Goal: Task Accomplishment & Management: Manage account settings

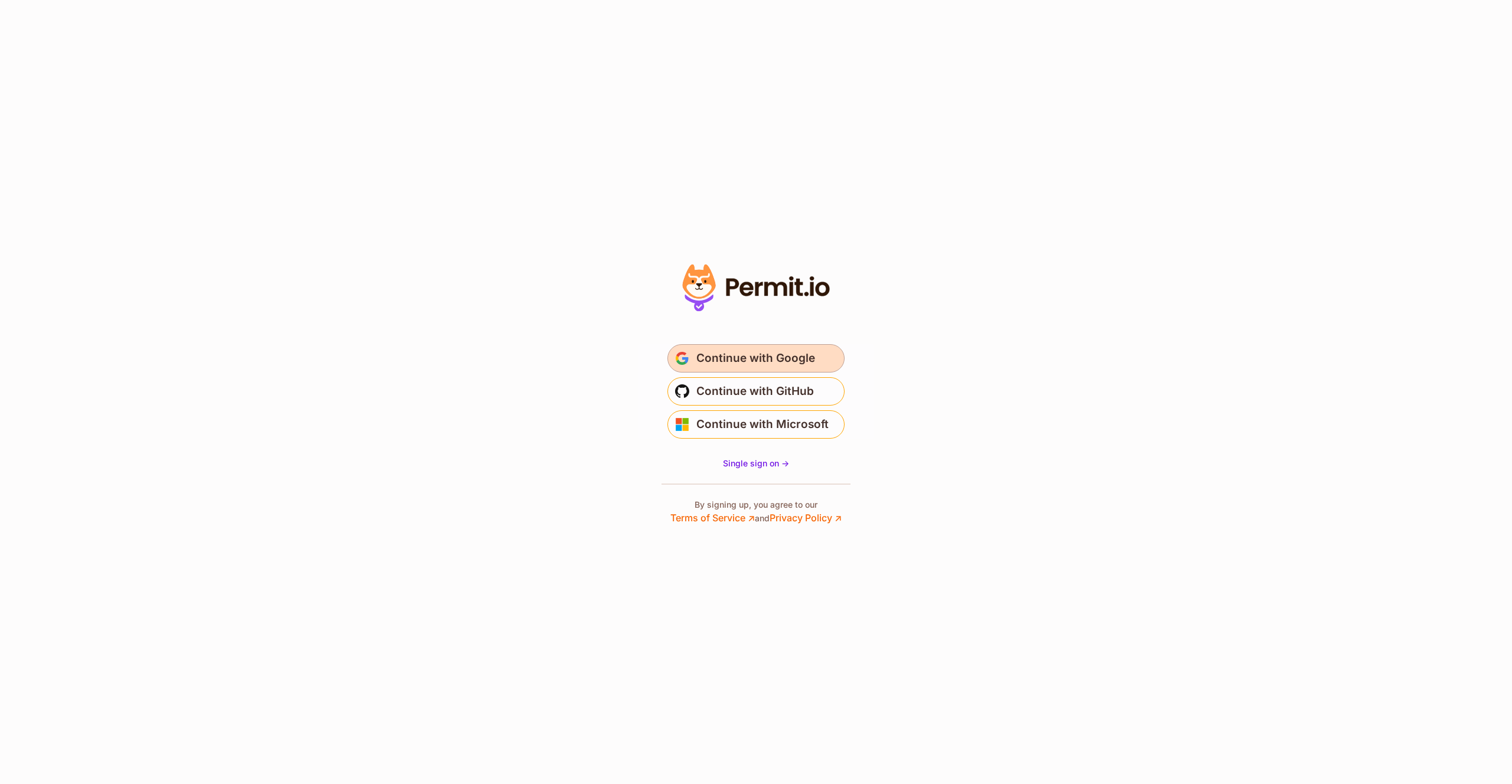
click at [810, 362] on span "Continue with Google" at bounding box center [755, 358] width 119 height 19
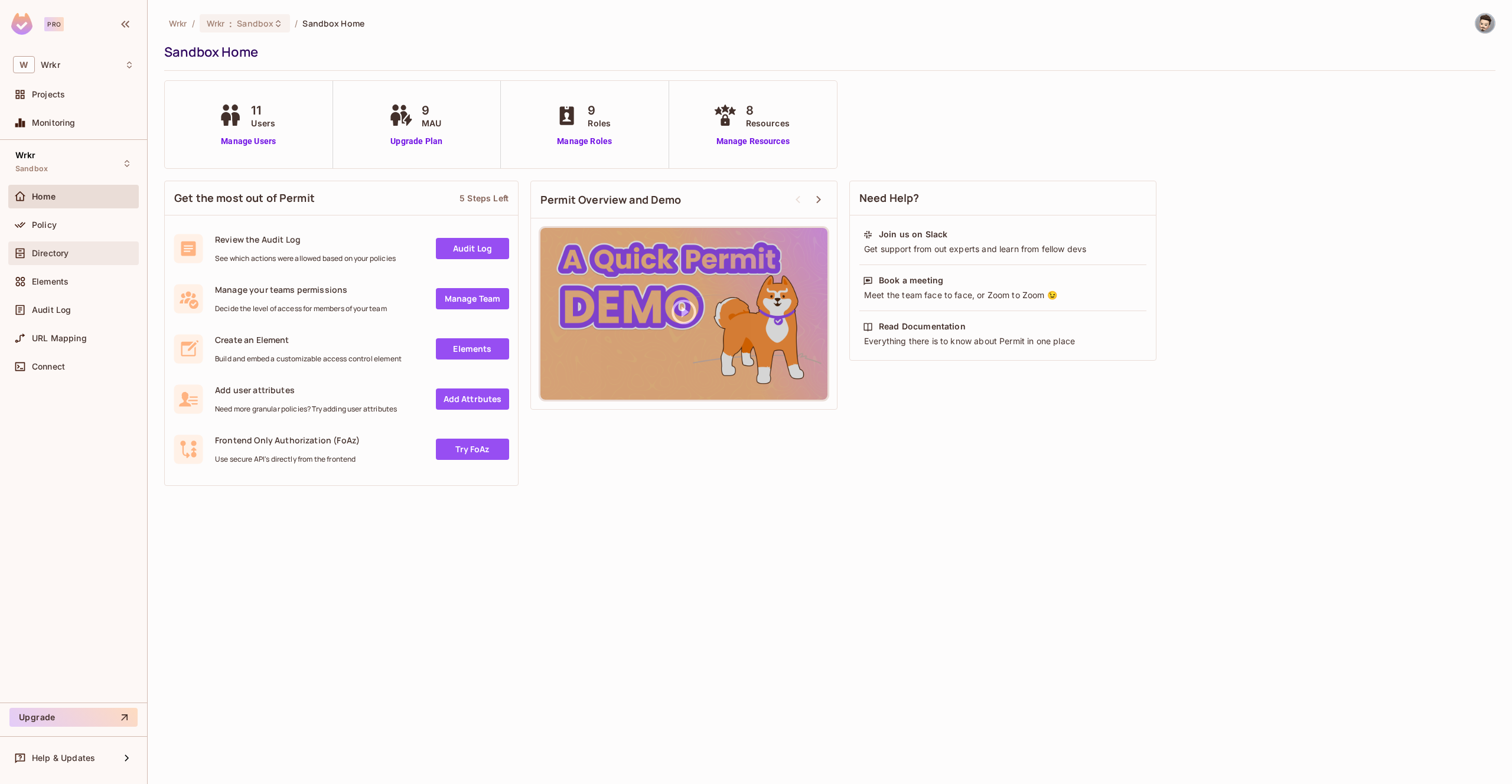
click at [78, 250] on div "Directory" at bounding box center [83, 253] width 102 height 10
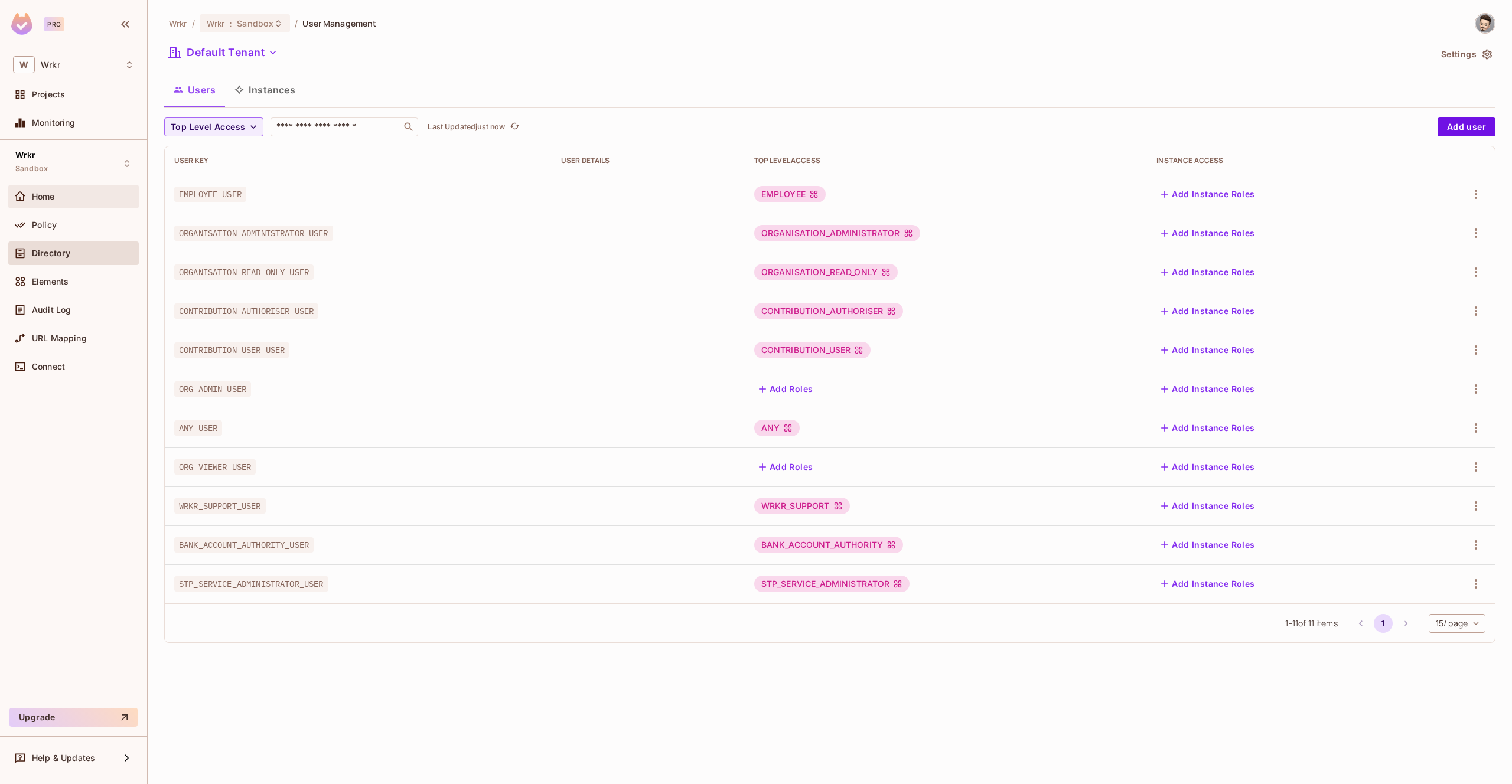
click at [44, 196] on span "Home" at bounding box center [43, 196] width 23 height 10
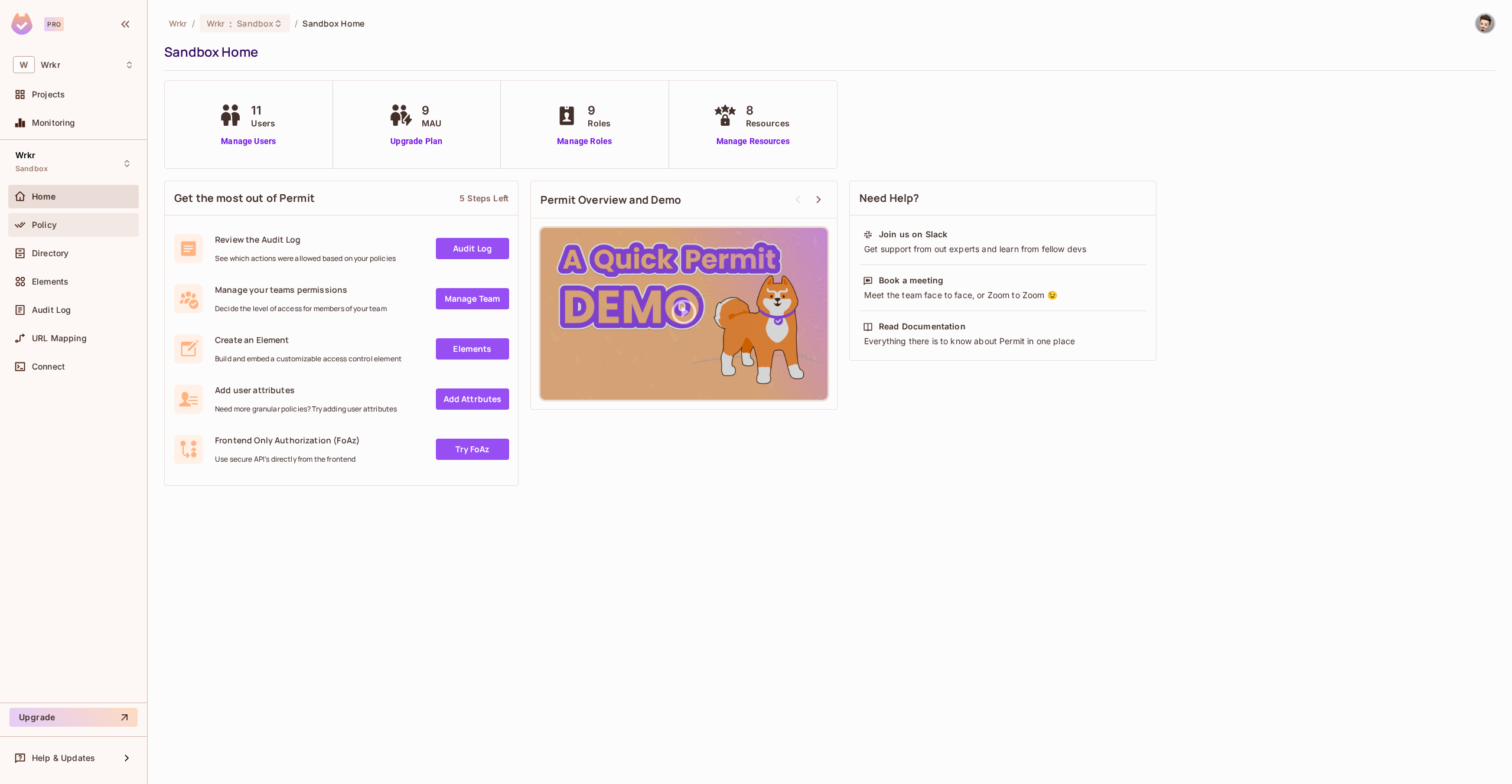
click at [49, 220] on span "Policy" at bounding box center [44, 225] width 25 height 10
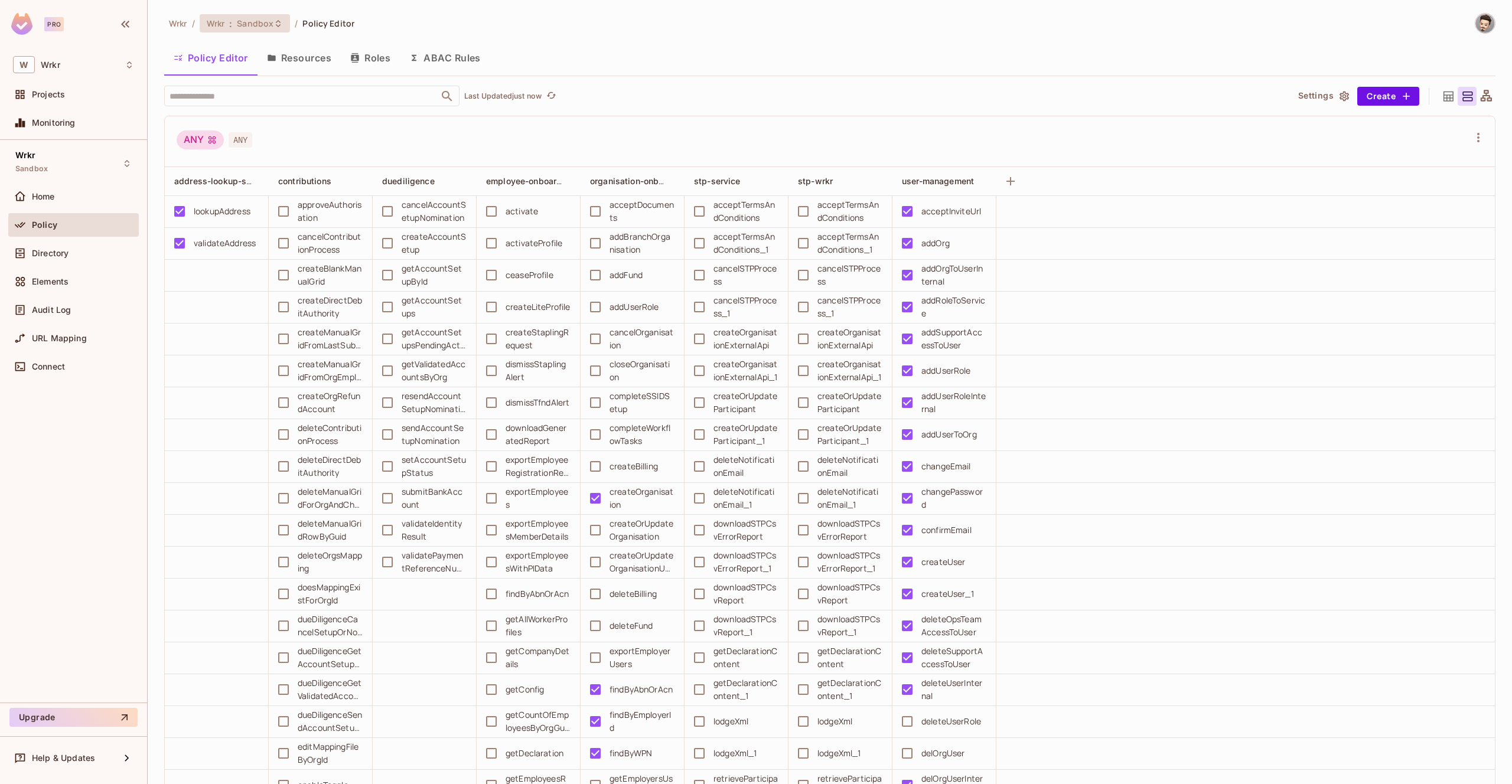
click at [263, 25] on span "Sandbox" at bounding box center [254, 23] width 37 height 11
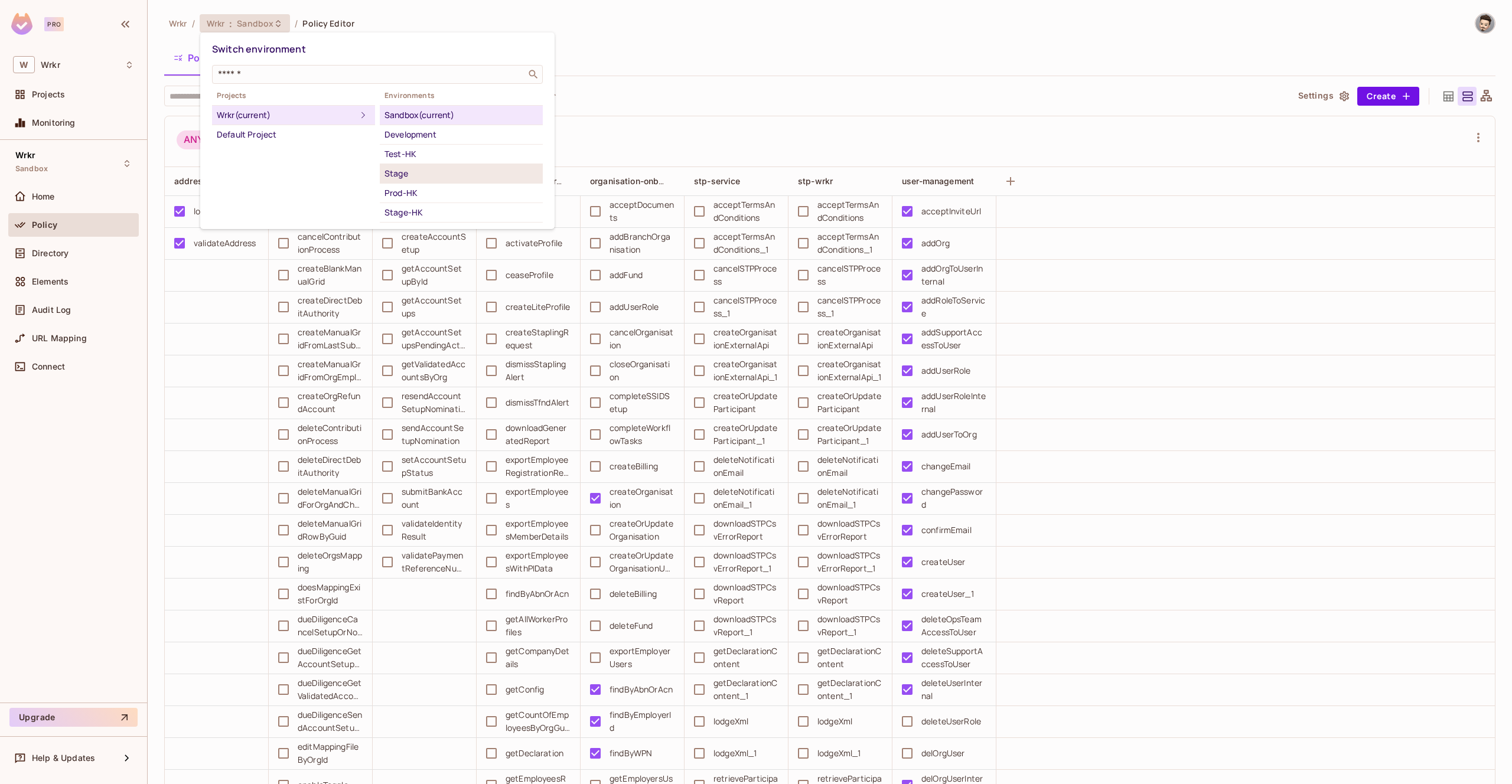
click at [410, 177] on div "Stage" at bounding box center [461, 173] width 154 height 14
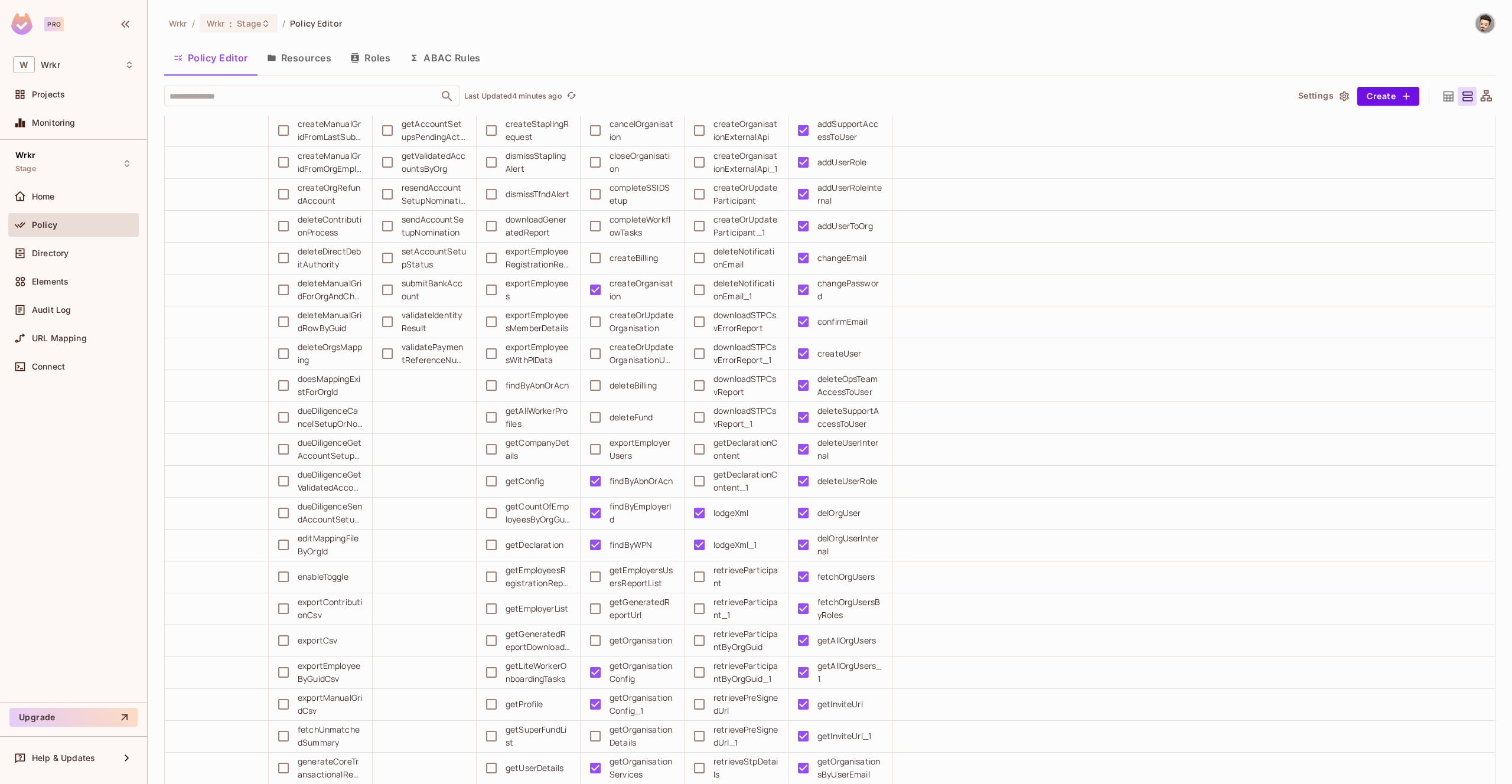
scroll to position [207, 0]
click at [307, 58] on button "Resources" at bounding box center [299, 58] width 84 height 30
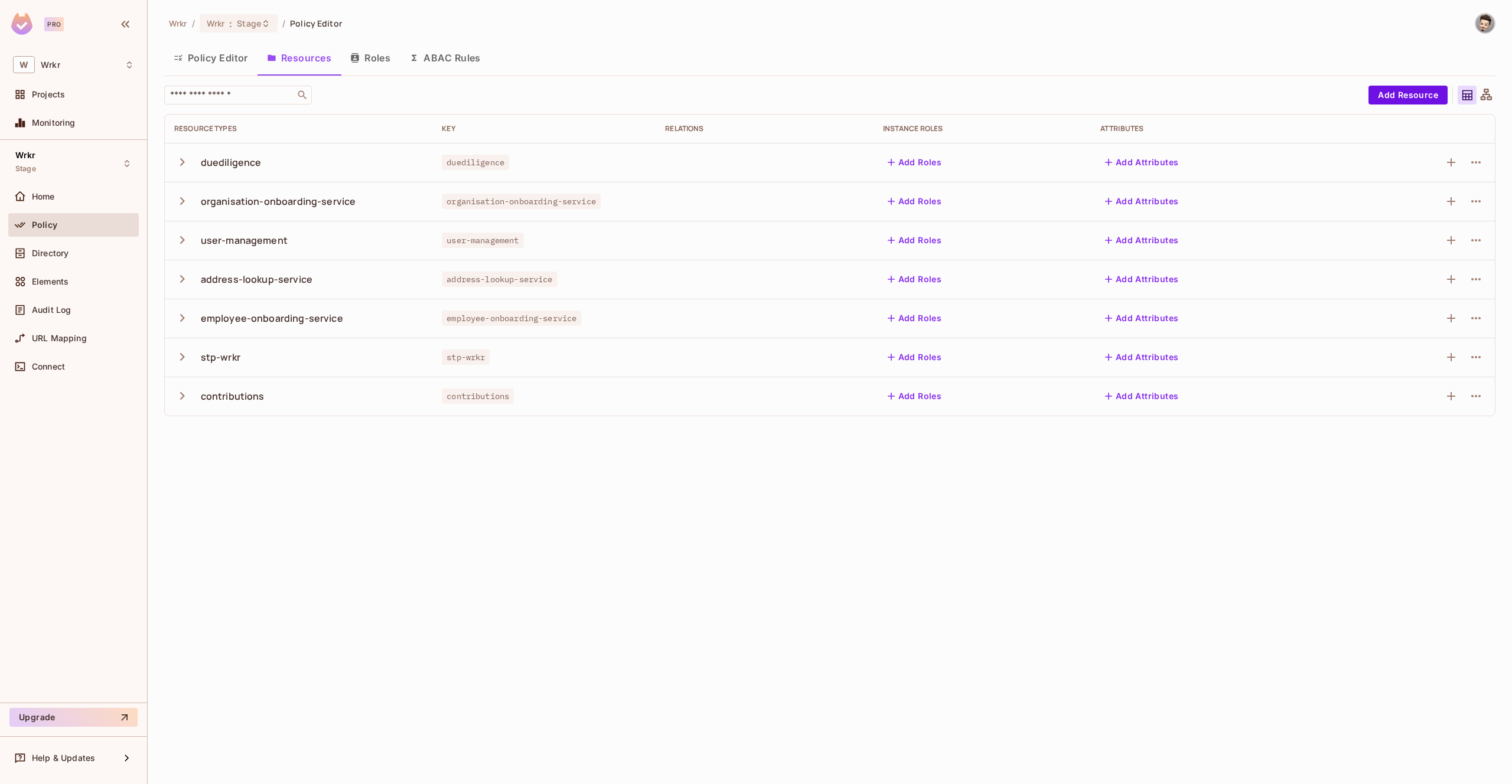
click at [183, 241] on icon "button" at bounding box center [182, 239] width 4 height 7
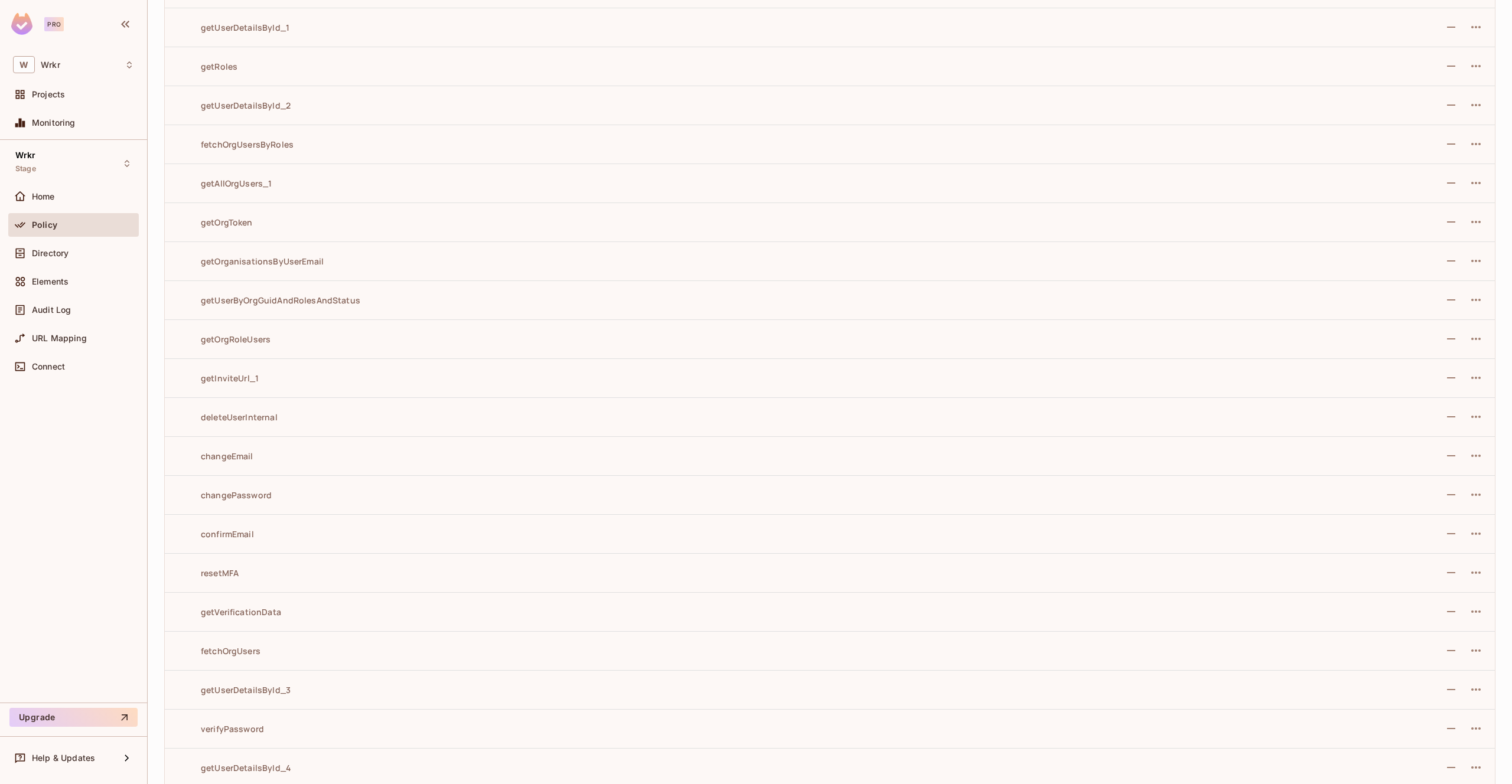
scroll to position [861, 0]
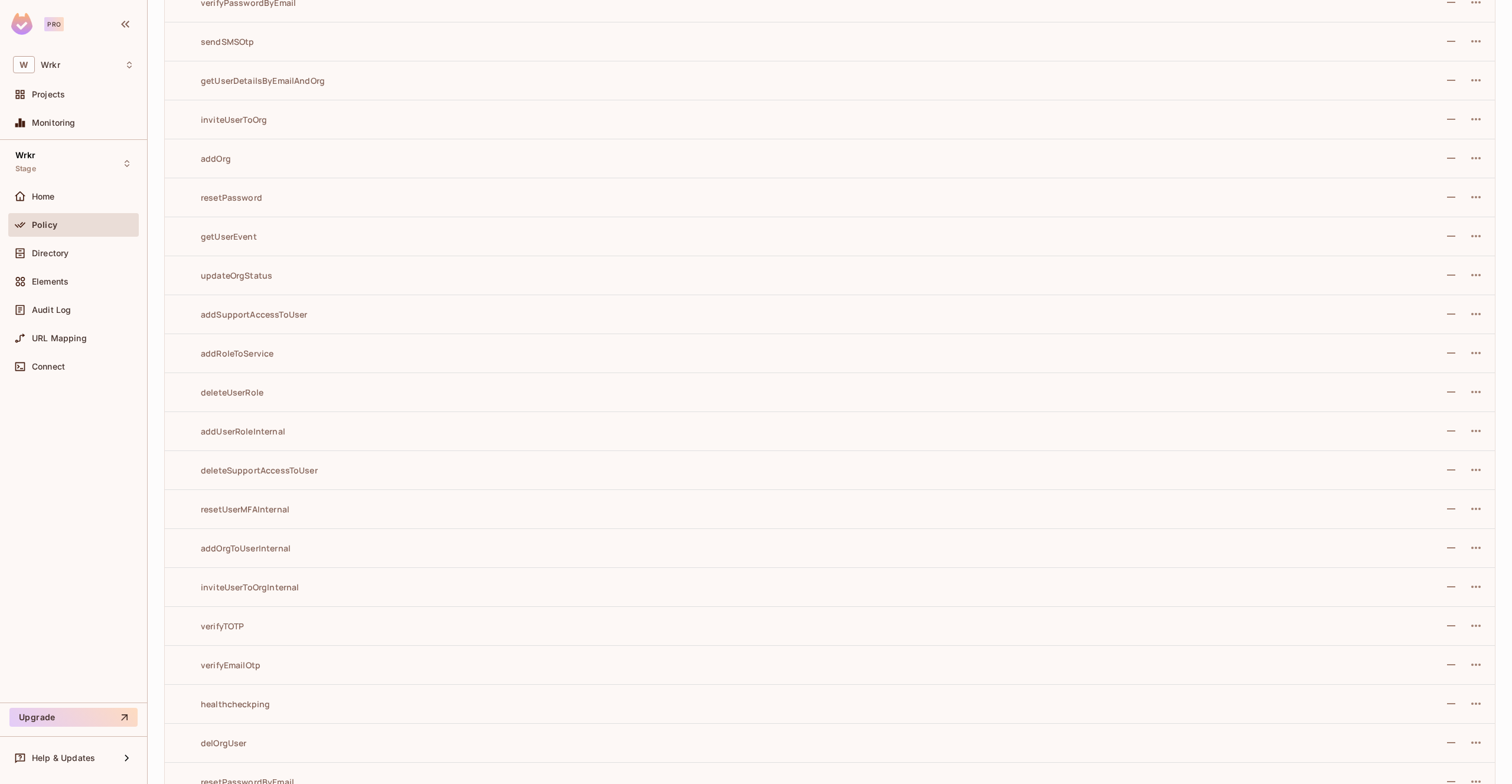
click at [239, 389] on div "deleteUserRole" at bounding box center [218, 392] width 89 height 11
click at [1474, 391] on icon "button" at bounding box center [1475, 392] width 14 height 14
click at [1160, 399] on div at bounding box center [756, 392] width 1512 height 784
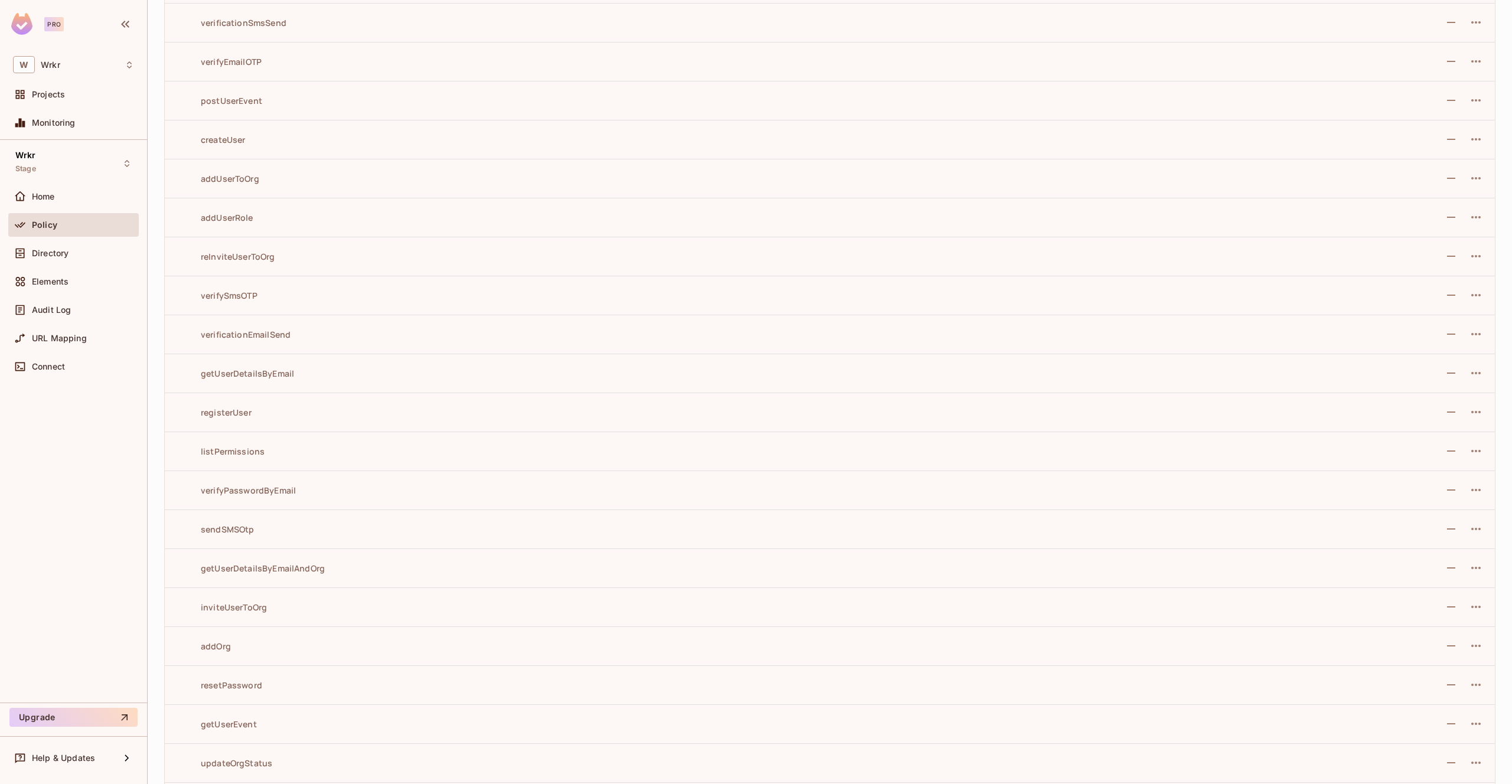
scroll to position [0, 0]
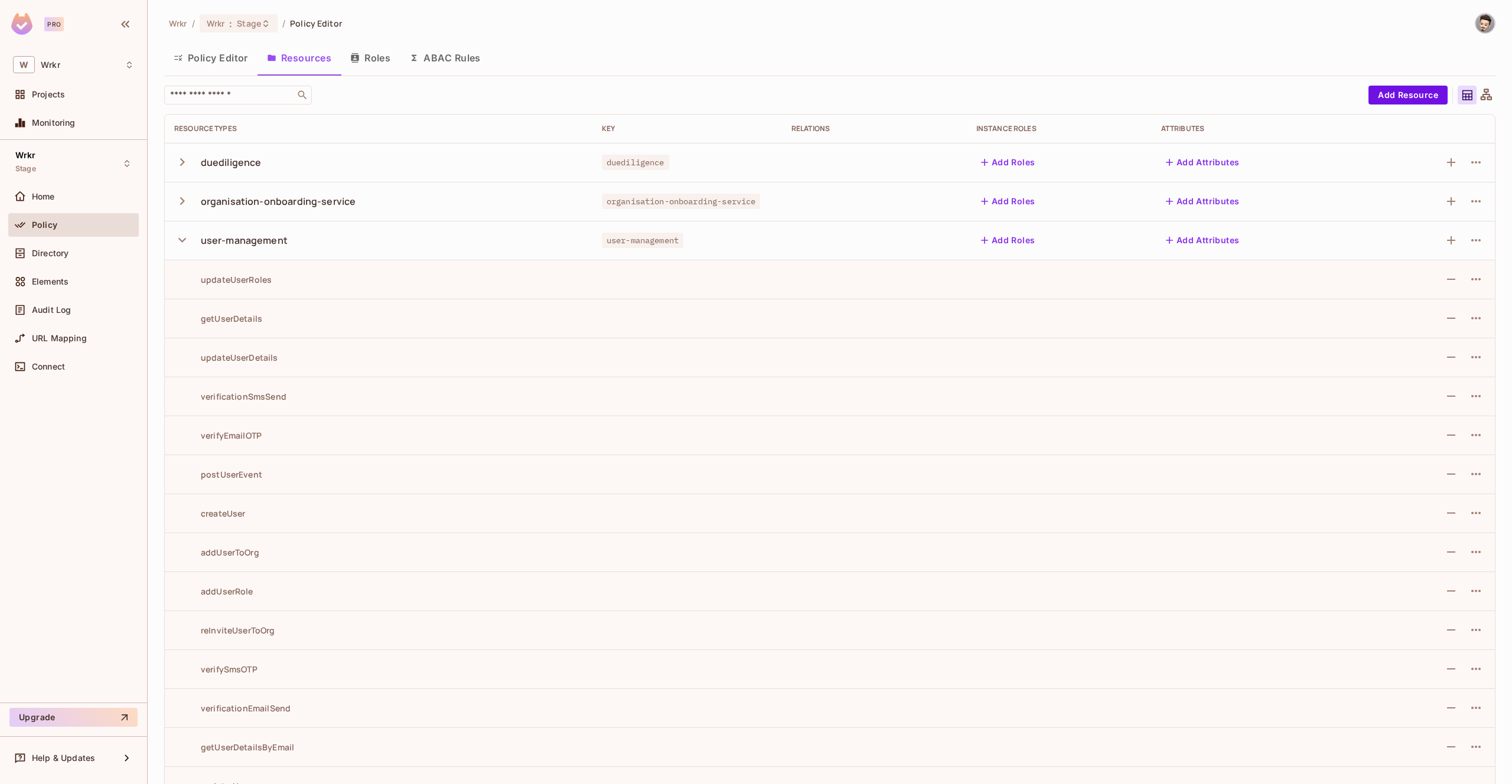
click at [385, 54] on button "Roles" at bounding box center [370, 58] width 59 height 30
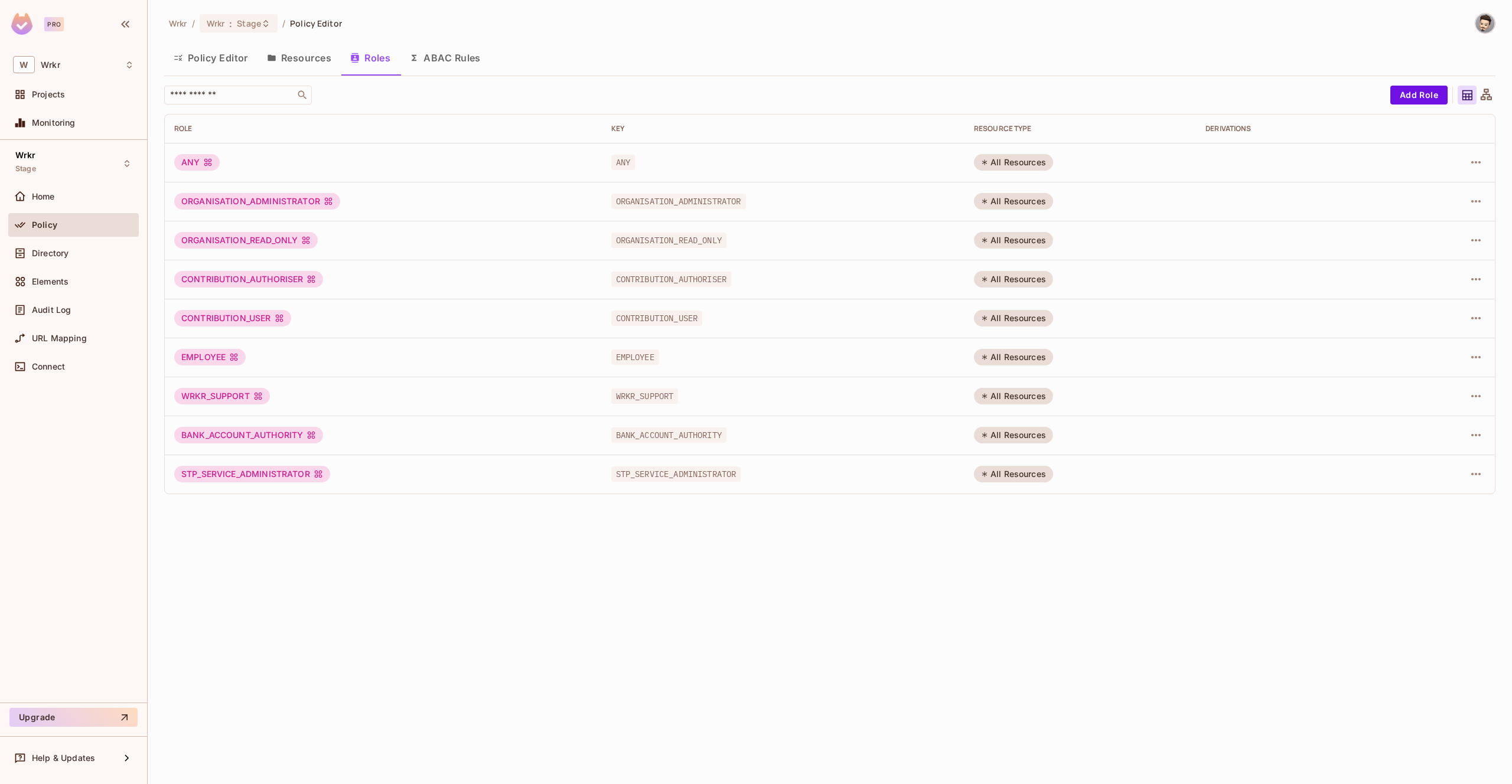
click at [403, 435] on div "BANK_ACCOUNT_AUTHORITY" at bounding box center [383, 435] width 418 height 16
click at [1038, 436] on div "All Resources" at bounding box center [1013, 435] width 79 height 16
click at [1481, 436] on icon "button" at bounding box center [1475, 435] width 14 height 14
drag, startPoint x: 466, startPoint y: 67, endPoint x: 457, endPoint y: 53, distance: 16.6
click at [466, 67] on div at bounding box center [756, 392] width 1512 height 784
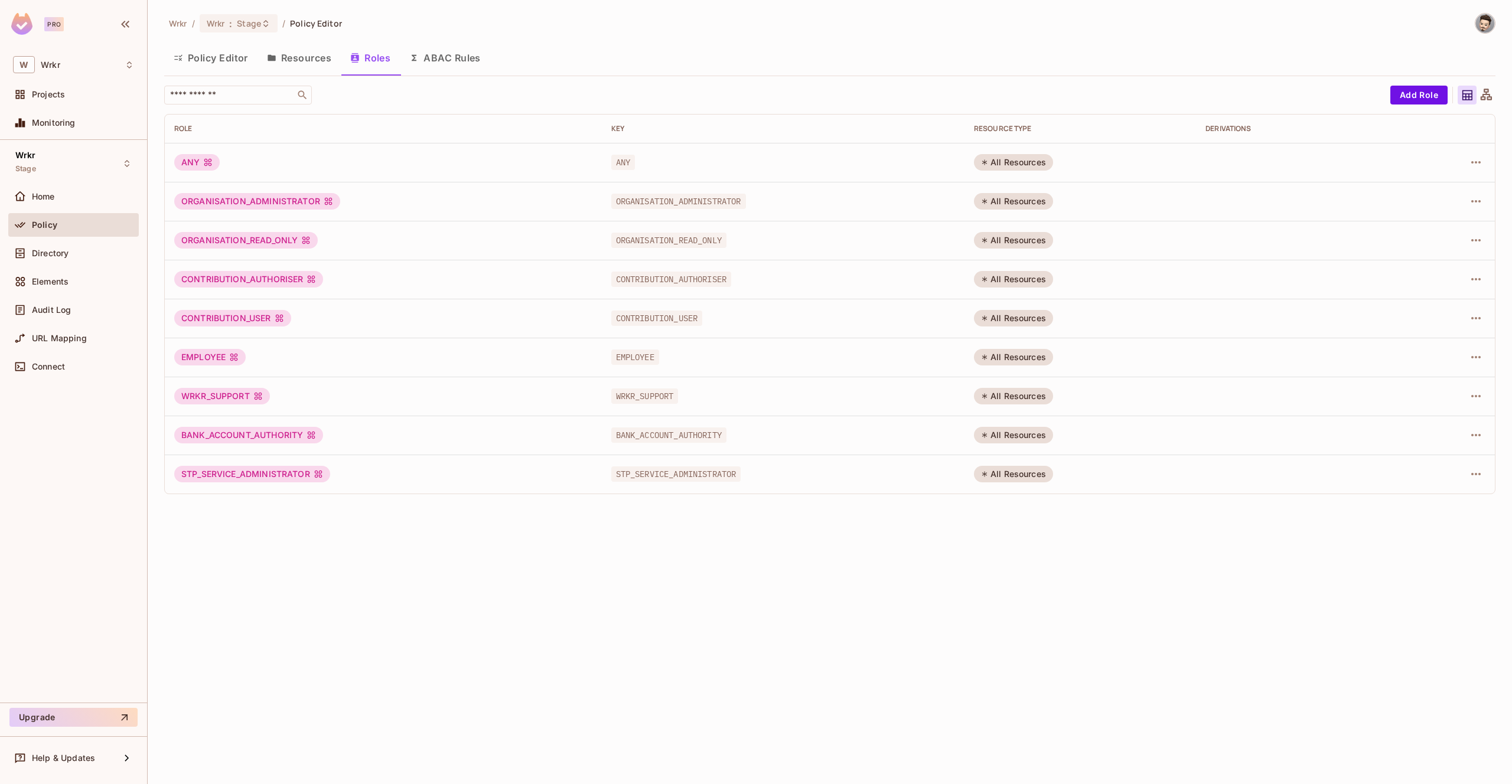
click at [457, 53] on div "Edit Role Edit Attributes Delete Role" at bounding box center [756, 392] width 1512 height 784
click at [457, 53] on button "ABAC Rules" at bounding box center [445, 58] width 90 height 30
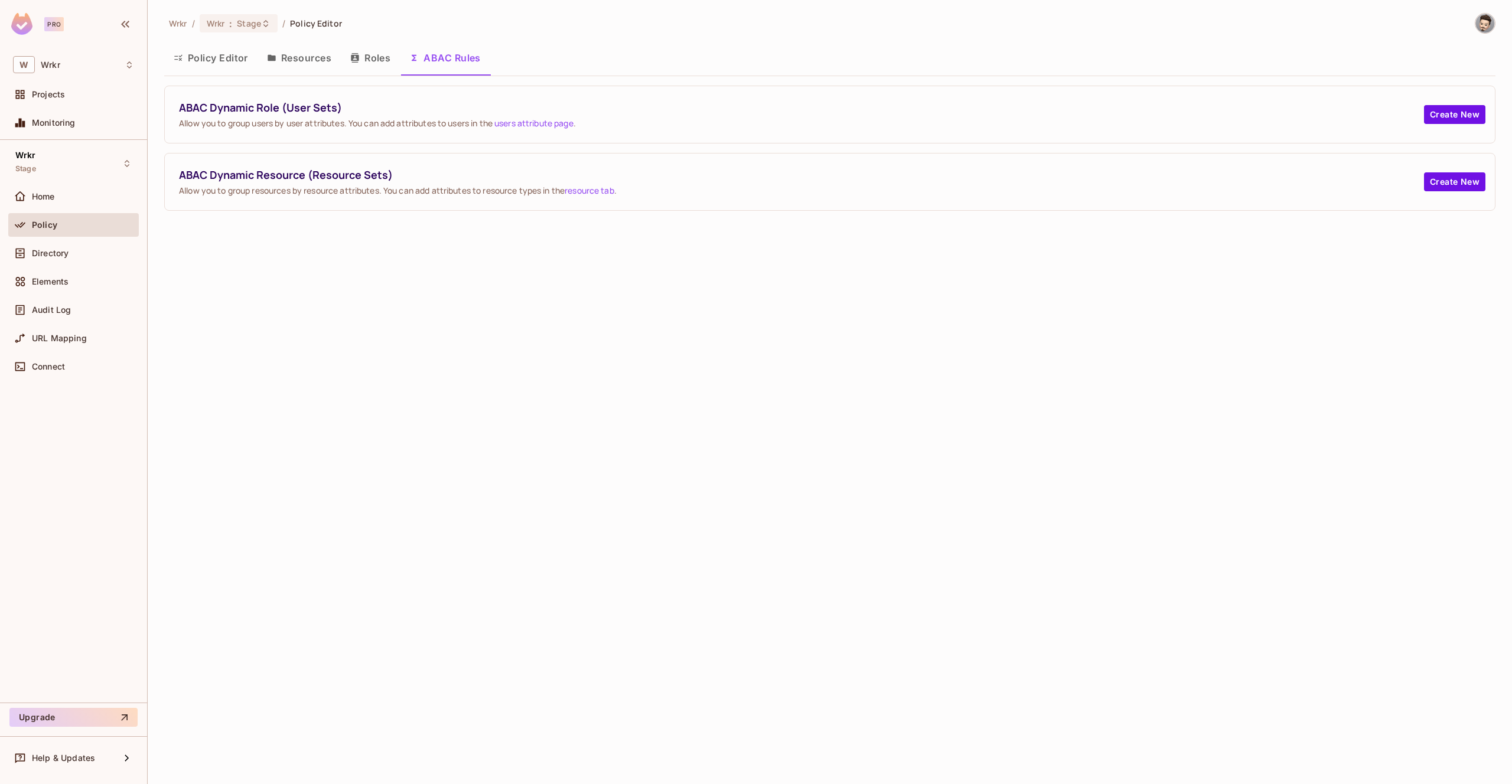
click at [234, 60] on button "Policy Editor" at bounding box center [210, 58] width 93 height 30
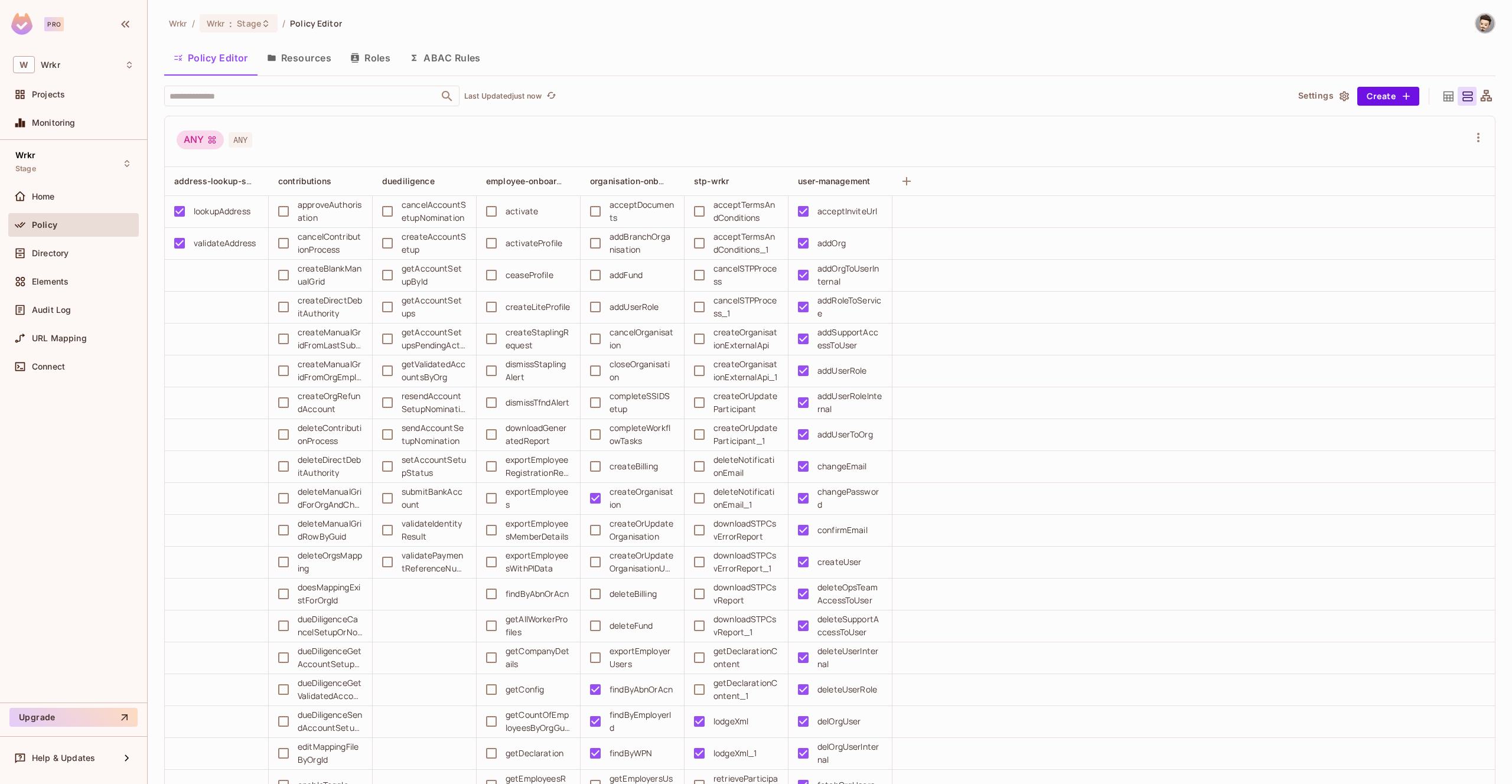
click at [54, 228] on span "Policy" at bounding box center [45, 225] width 25 height 10
click at [307, 102] on input "text" at bounding box center [302, 96] width 270 height 21
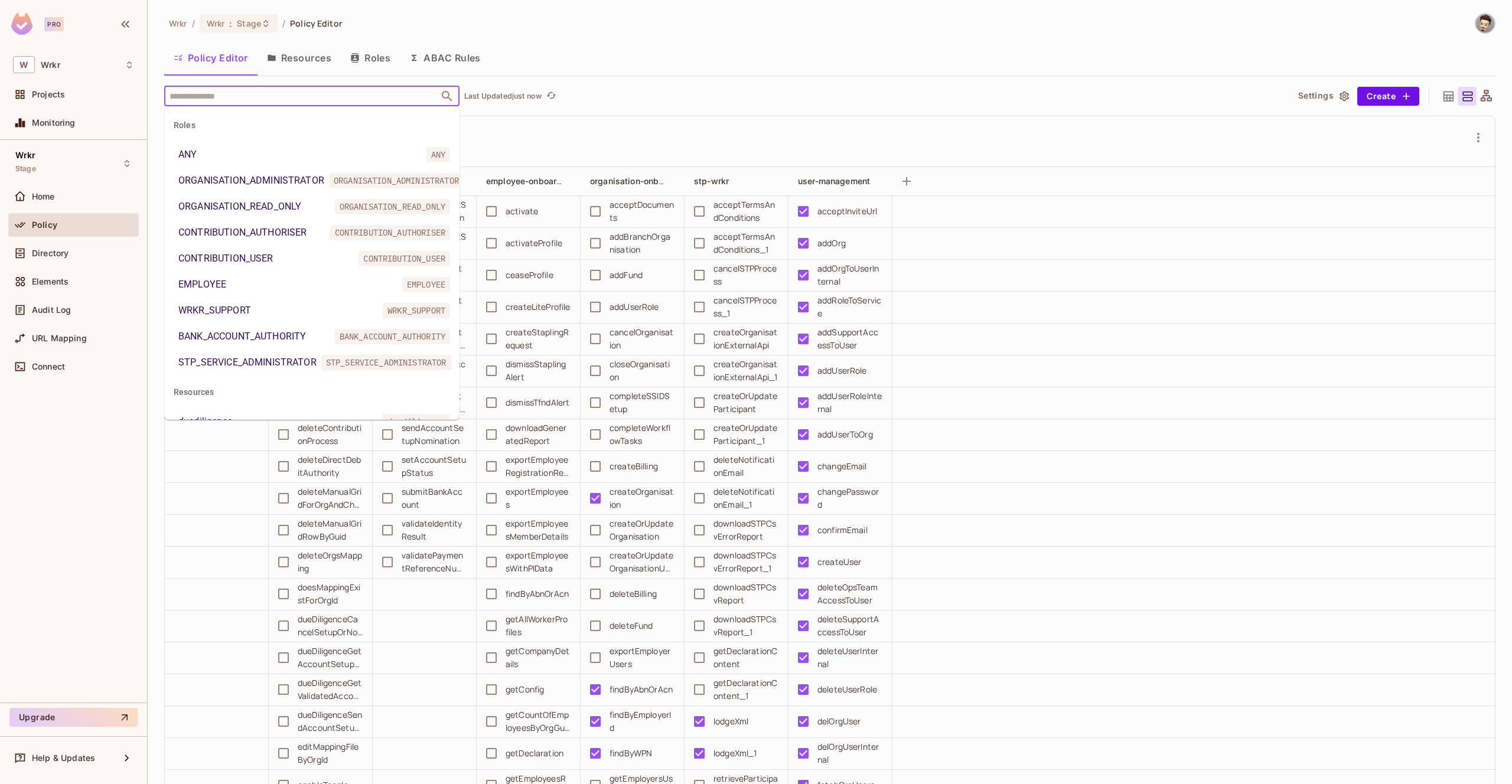
paste input "**********"
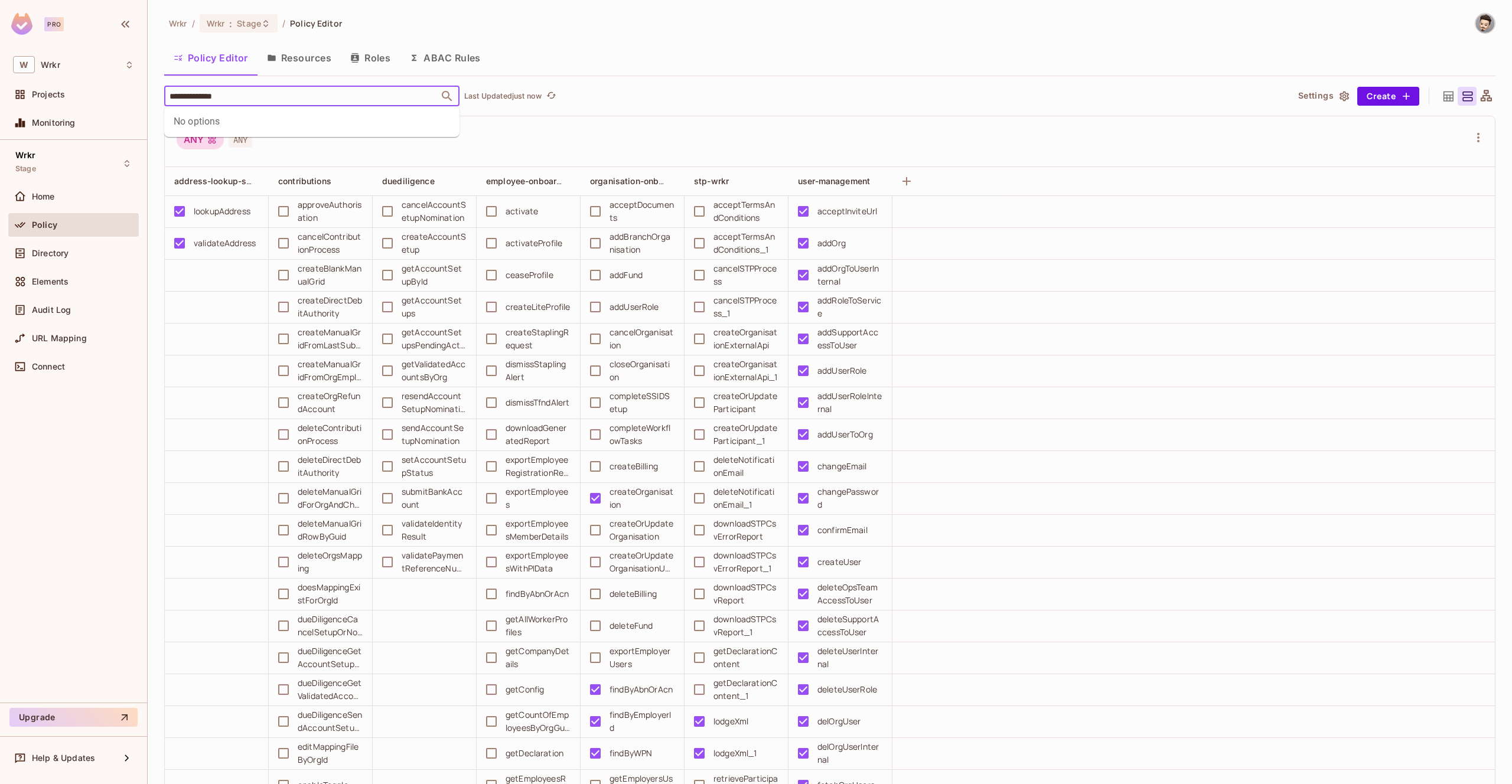
type input "**********"
click at [307, 102] on input "**********" at bounding box center [302, 96] width 270 height 21
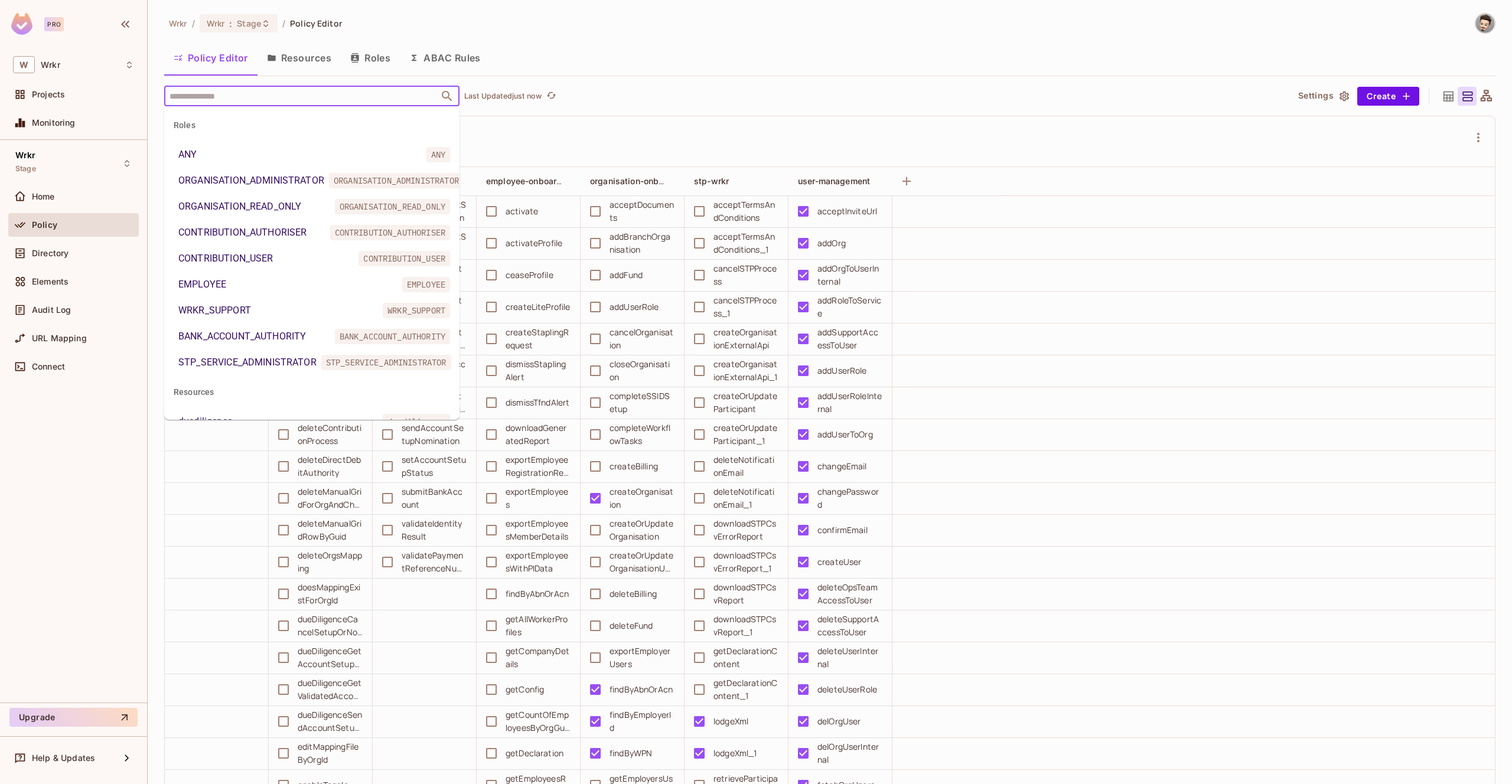
click at [278, 330] on div "BANK_ACCOUNT_AUTHORITY" at bounding box center [242, 336] width 128 height 14
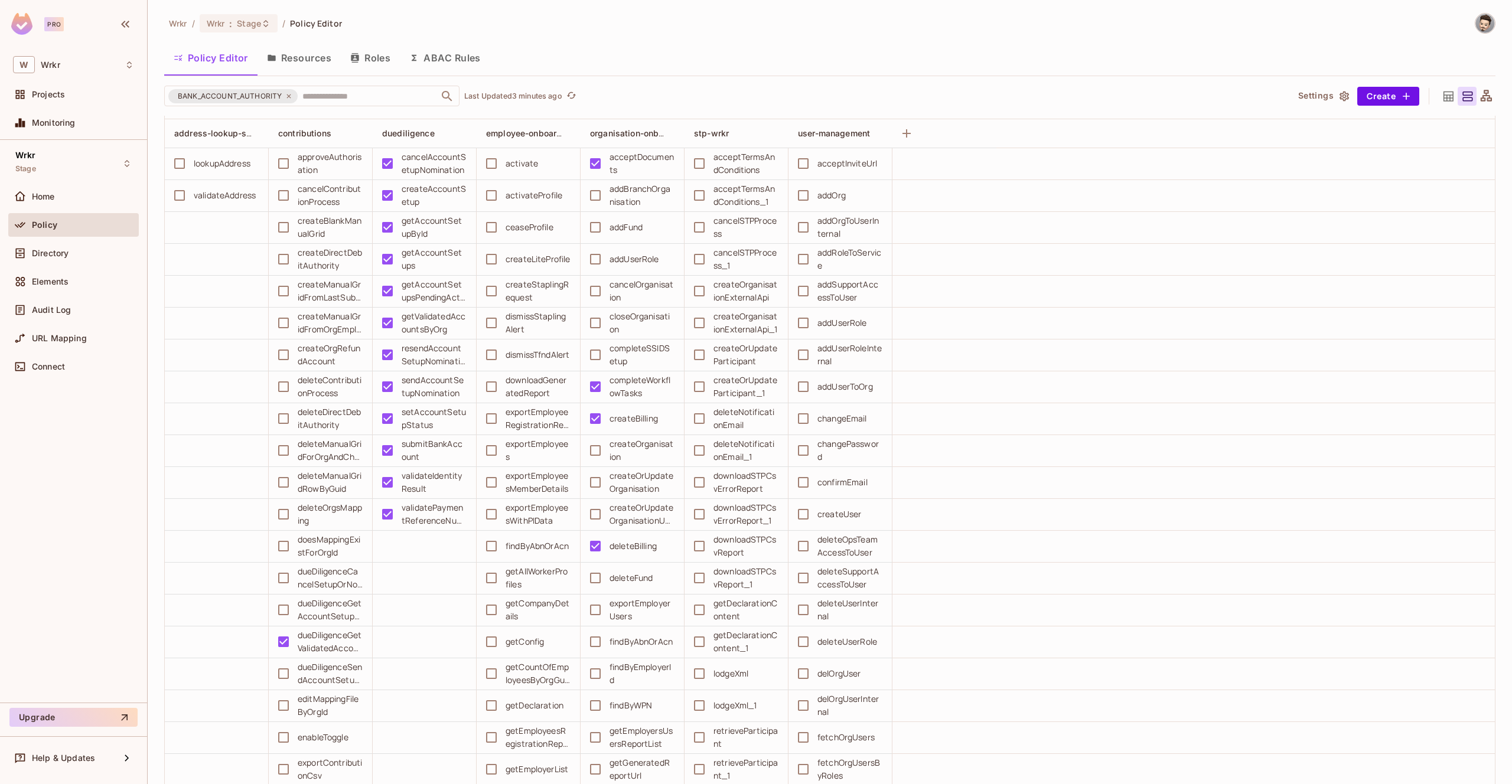
scroll to position [44, 0]
click at [263, 22] on icon at bounding box center [266, 23] width 10 height 10
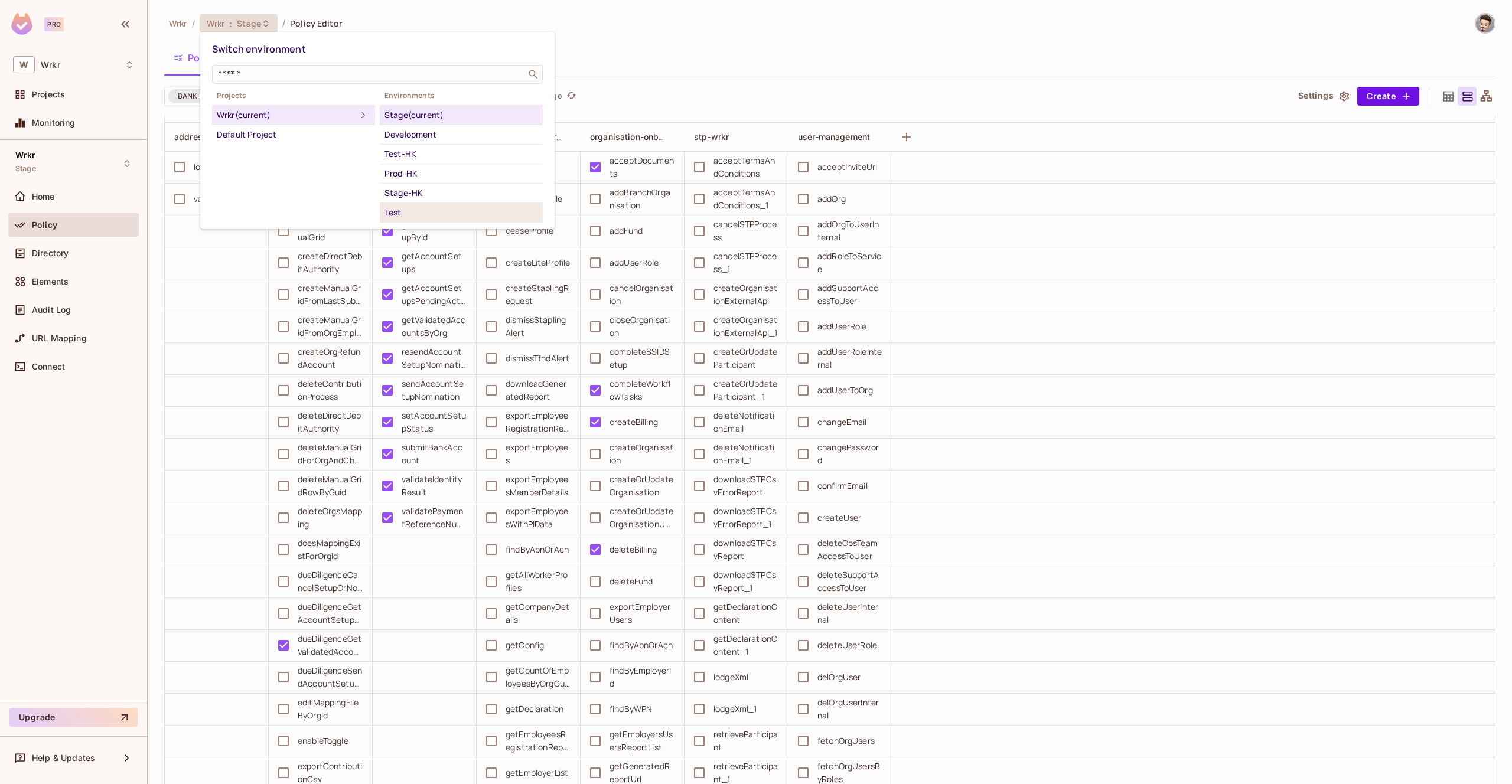
click at [404, 213] on div "Test" at bounding box center [461, 212] width 154 height 14
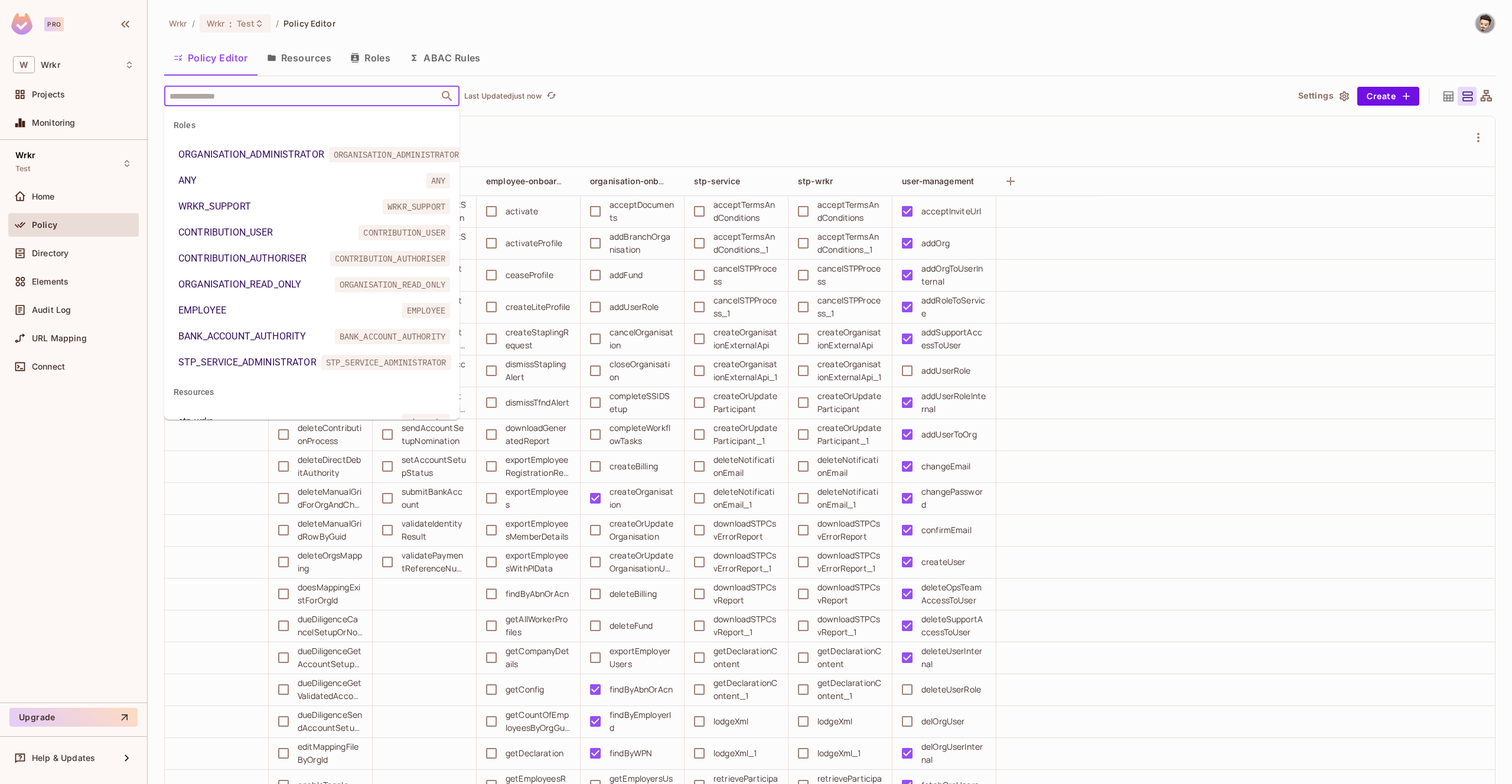
click at [331, 101] on input "text" at bounding box center [302, 96] width 270 height 21
click at [278, 333] on div "BANK_ACCOUNT_AUTHORITY" at bounding box center [242, 336] width 128 height 14
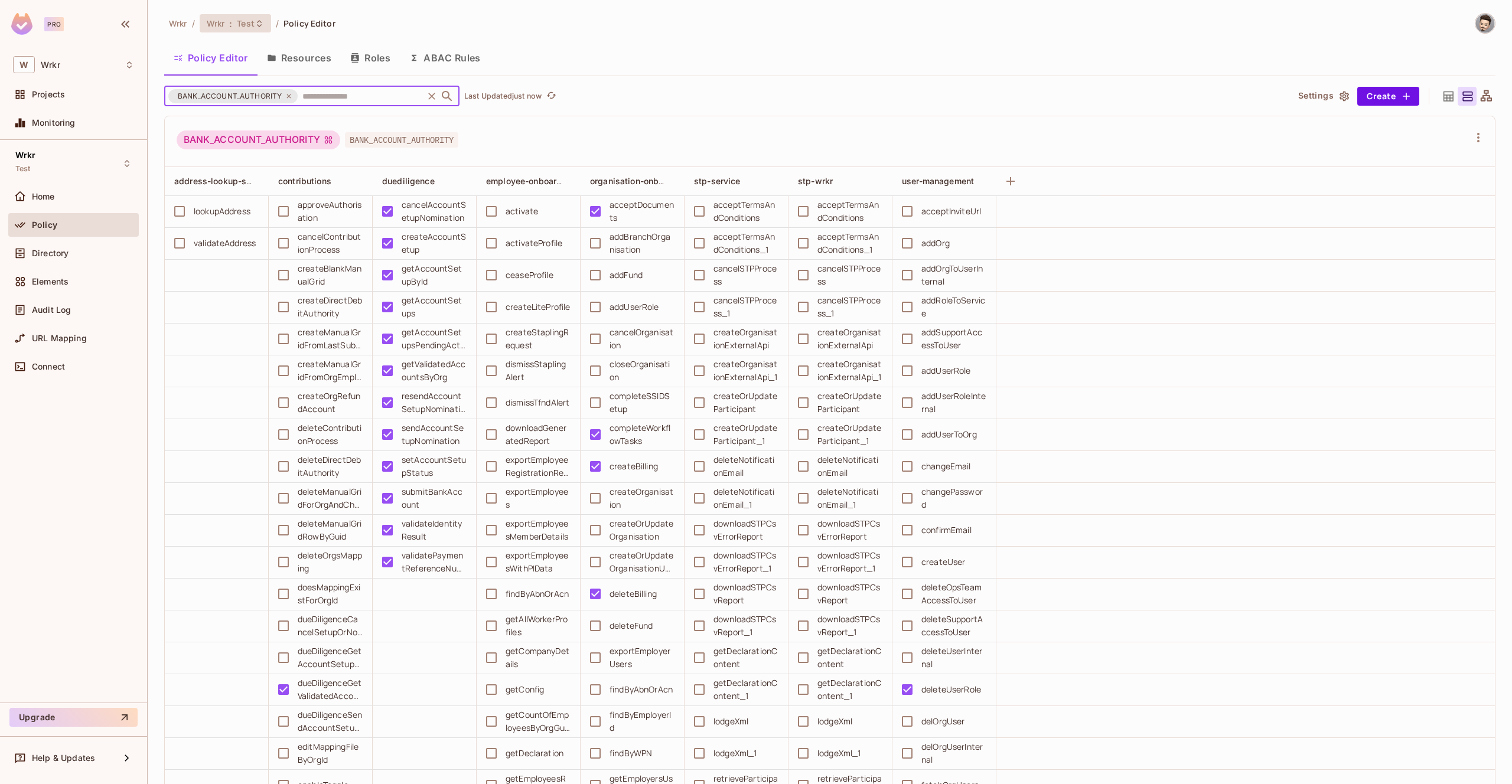
click at [246, 22] on span "Test" at bounding box center [246, 23] width 18 height 11
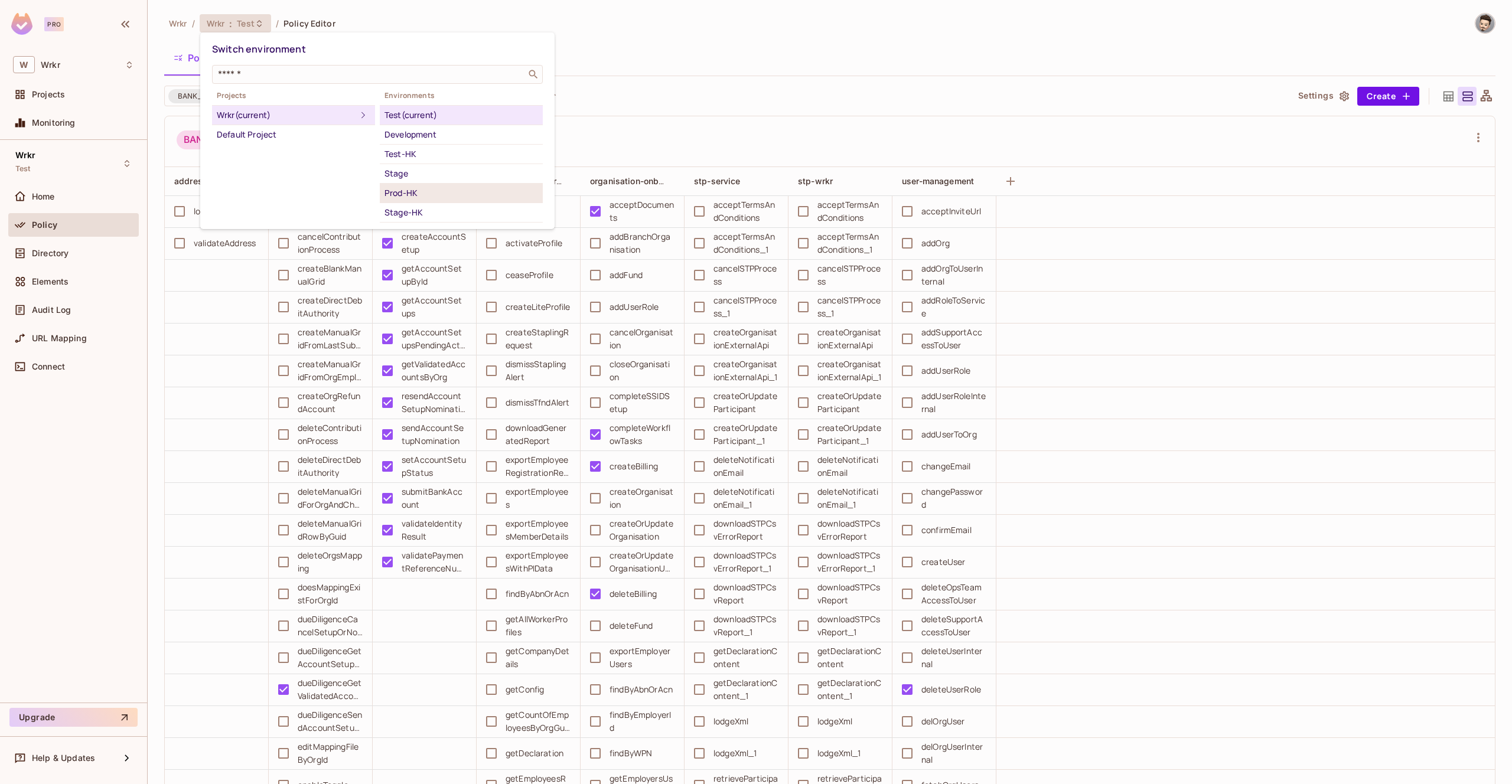
click at [423, 186] on div "Prod-HK" at bounding box center [461, 192] width 154 height 14
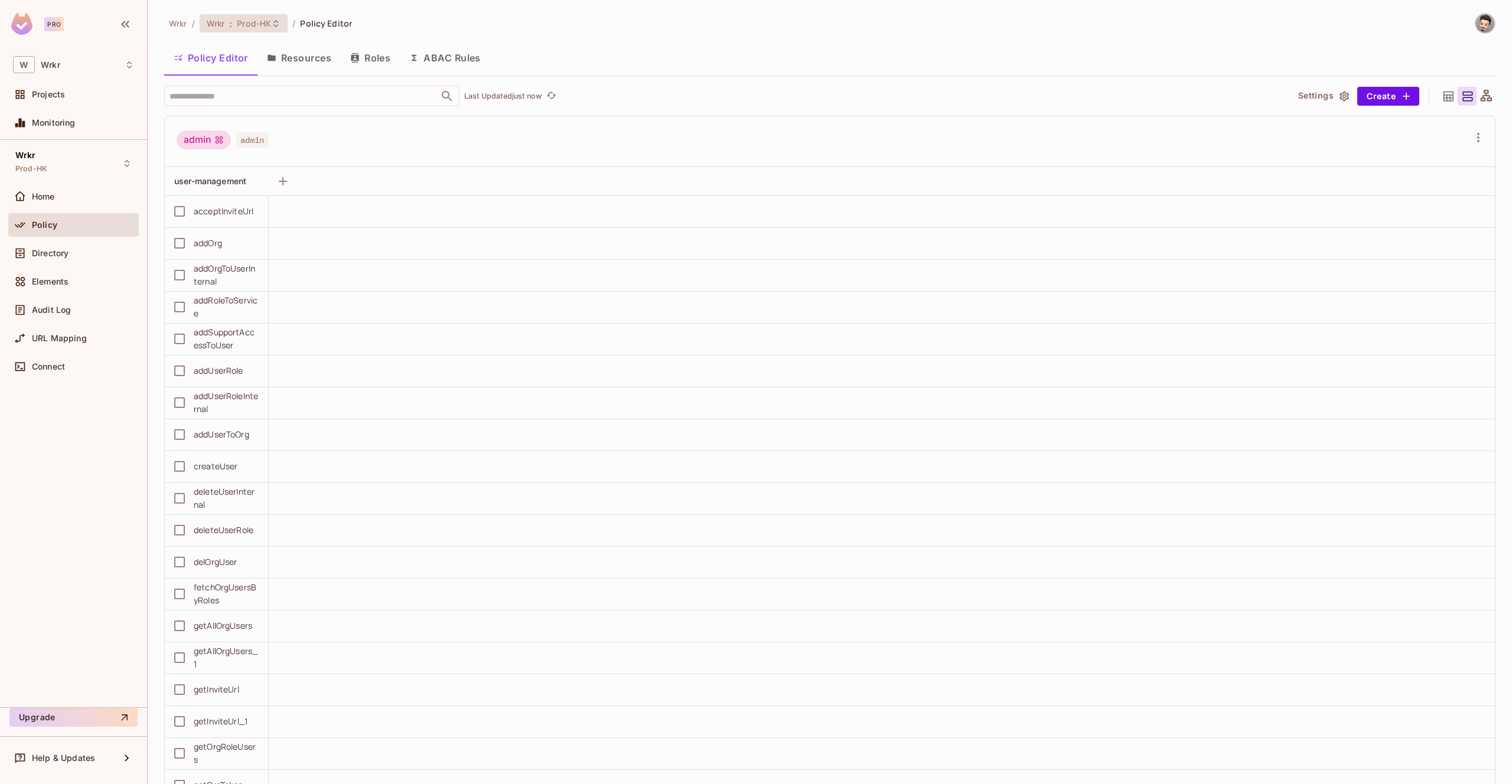
click at [275, 19] on icon at bounding box center [275, 23] width 10 height 10
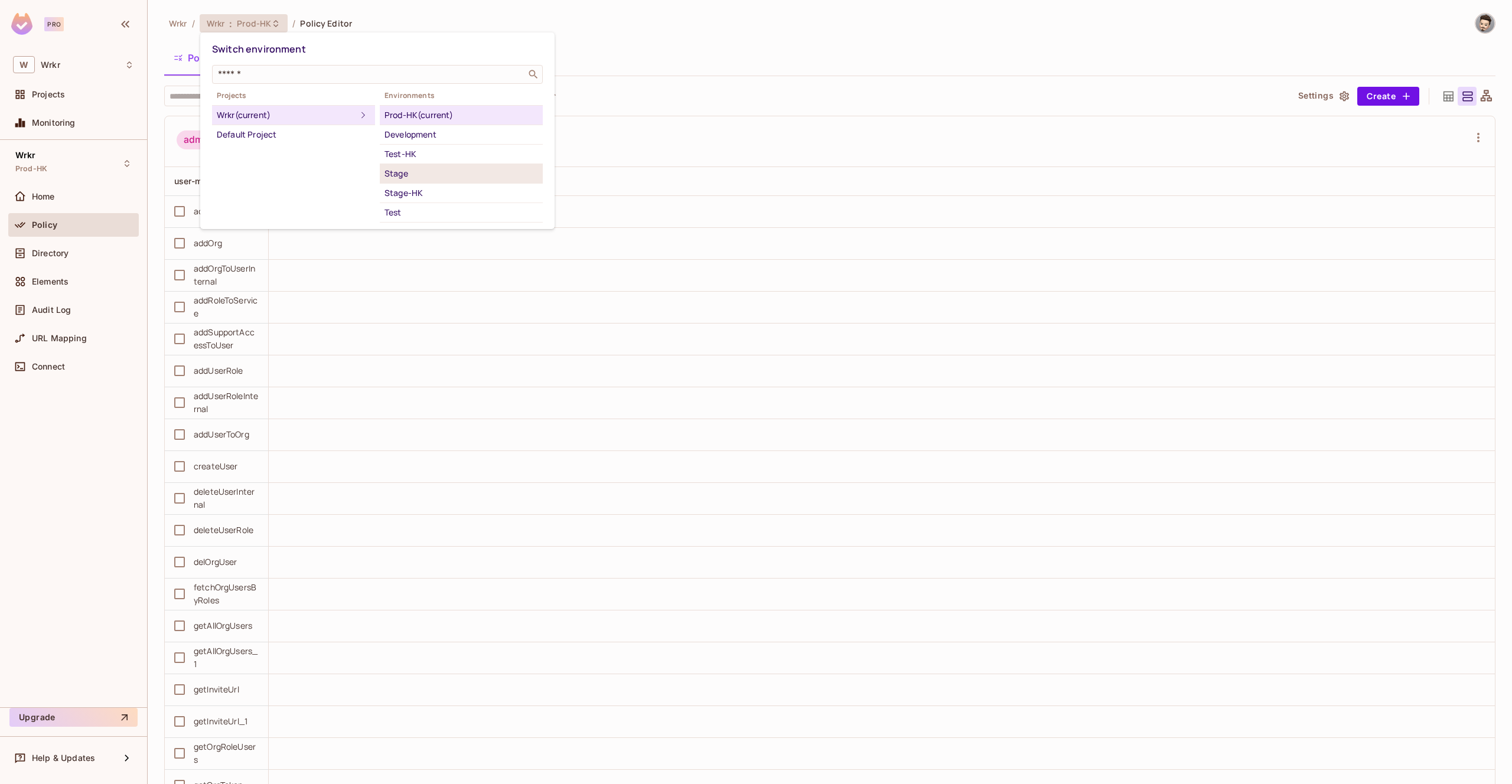
click at [428, 171] on div "Stage" at bounding box center [461, 173] width 154 height 14
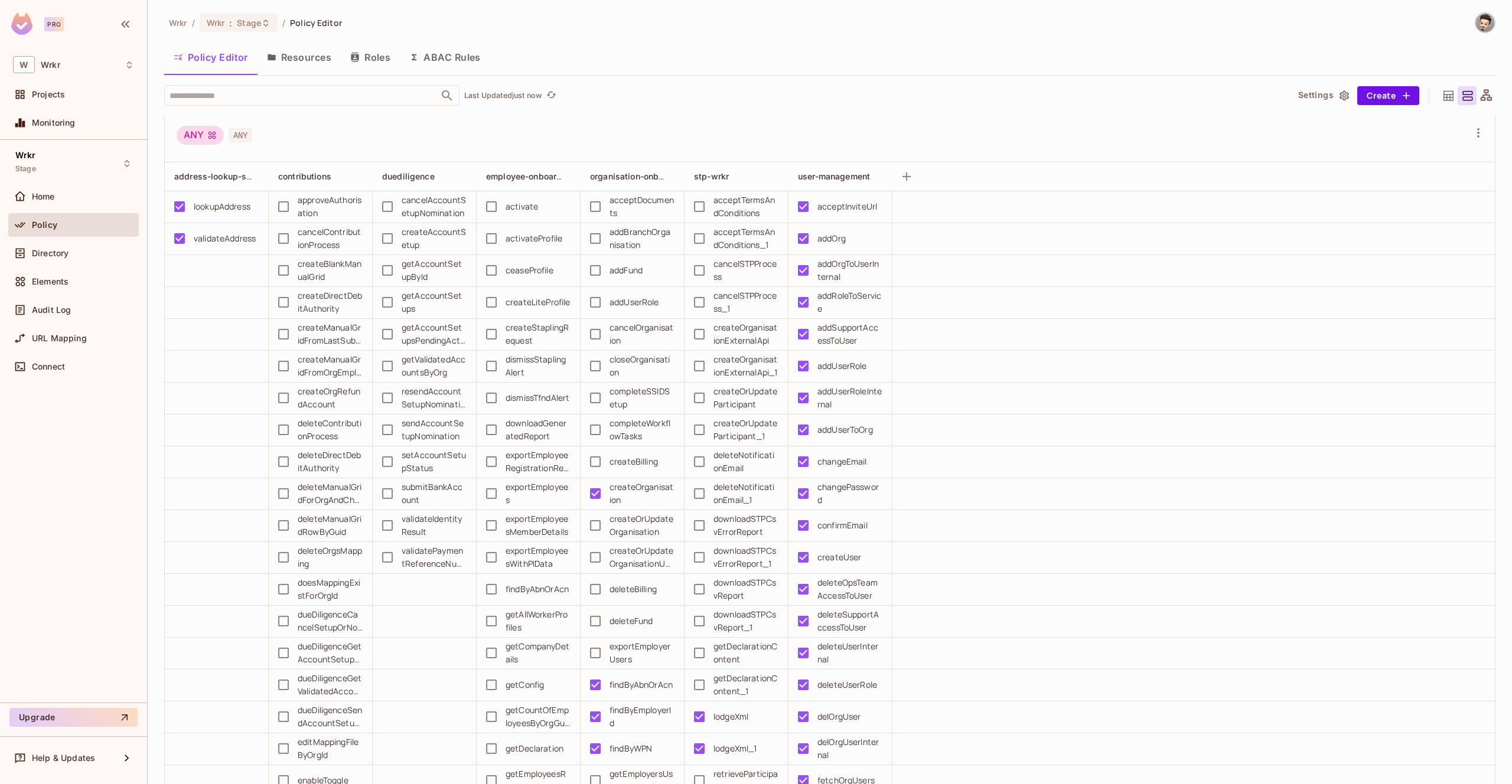
scroll to position [0, 0]
